Goal: Check status: Check status

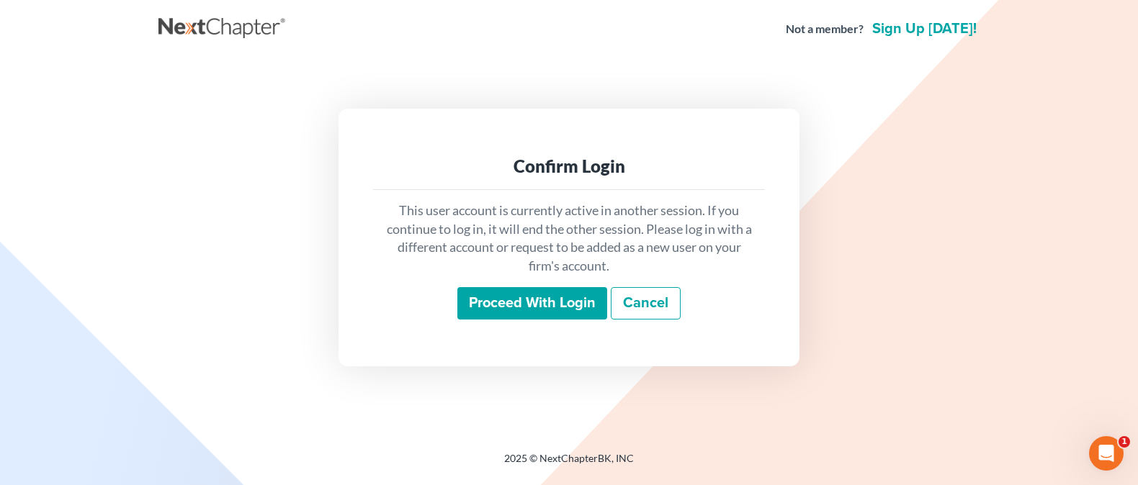
click at [486, 316] on input "Proceed with login" at bounding box center [532, 303] width 150 height 33
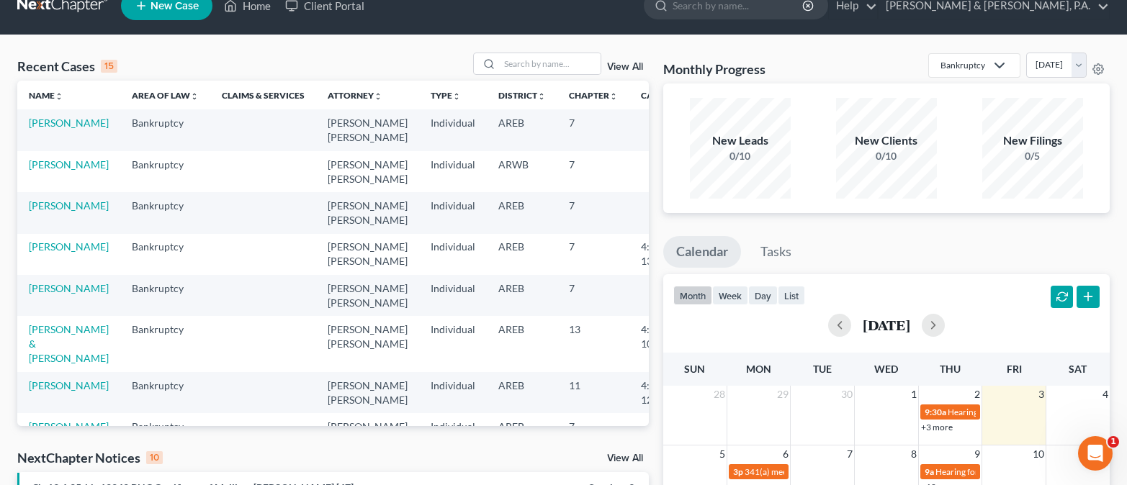
scroll to position [34, 0]
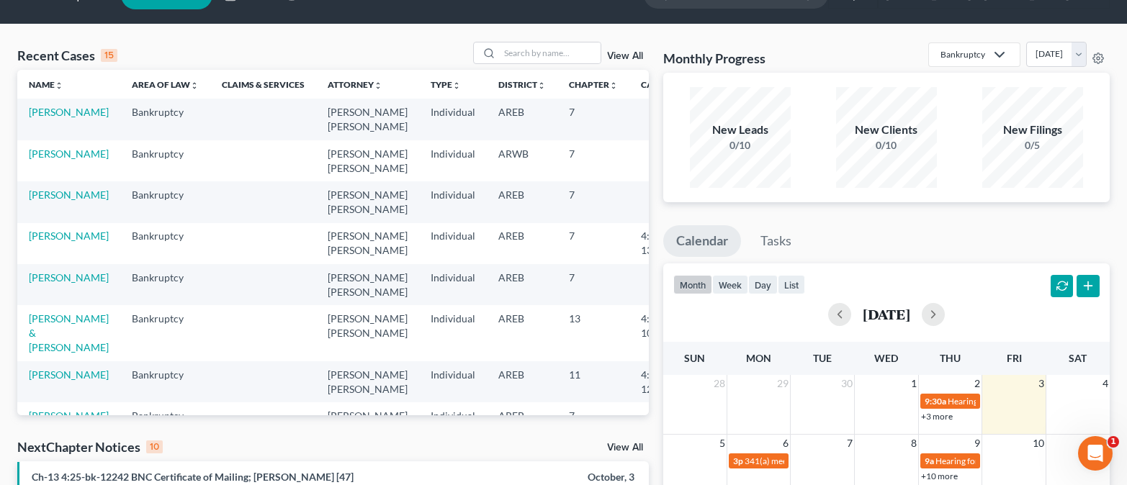
click at [626, 451] on link "View All" at bounding box center [625, 448] width 36 height 10
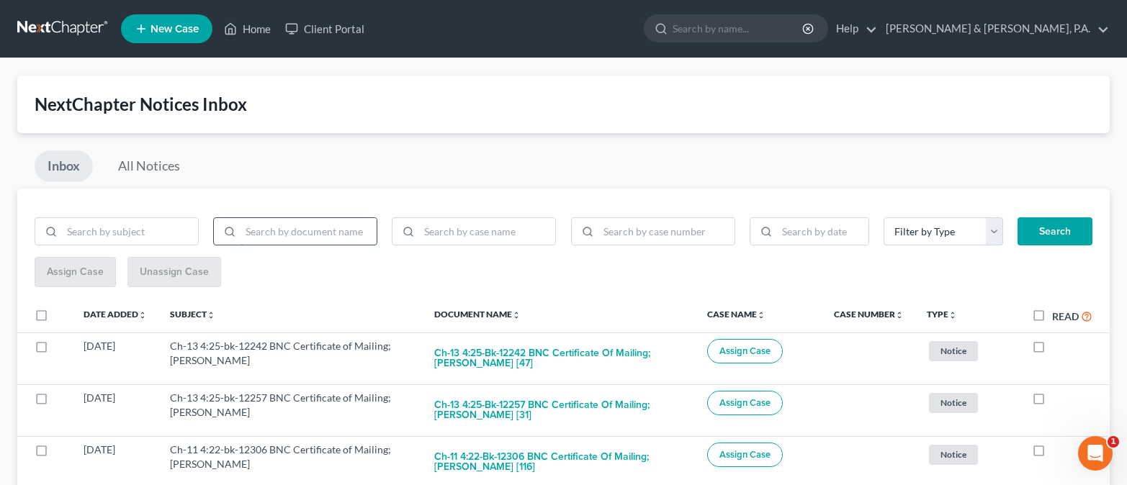
click at [294, 236] on input "search" at bounding box center [309, 231] width 136 height 27
type input "bnc"
click at [1056, 237] on button "Search" at bounding box center [1054, 231] width 75 height 29
